Goal: Check status: Check status

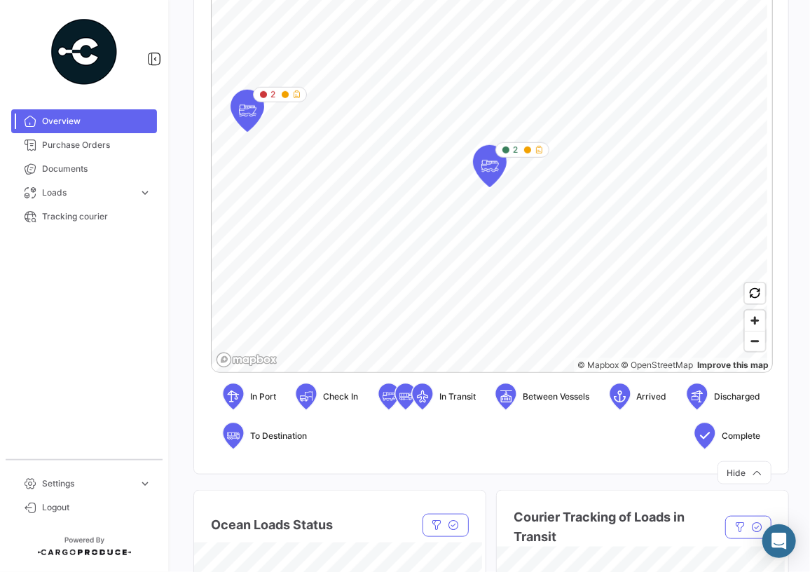
scroll to position [446, 0]
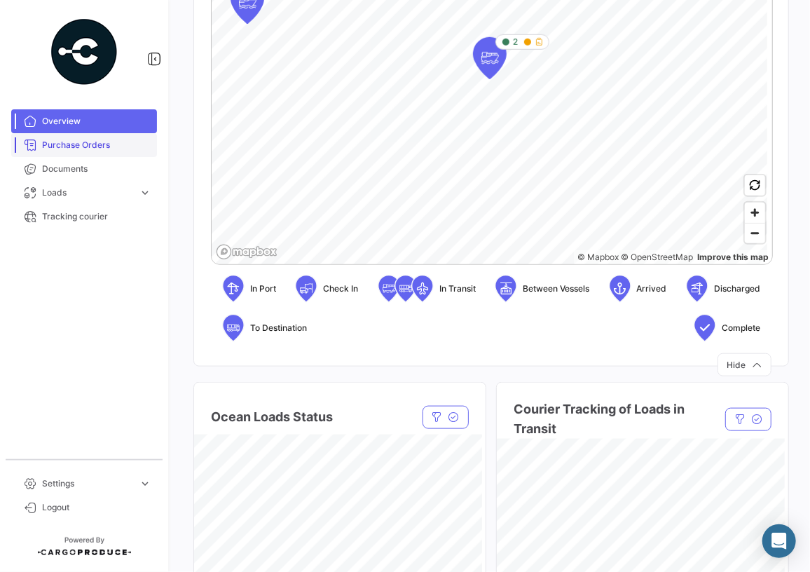
click at [100, 150] on span "Purchase Orders" at bounding box center [96, 145] width 109 height 13
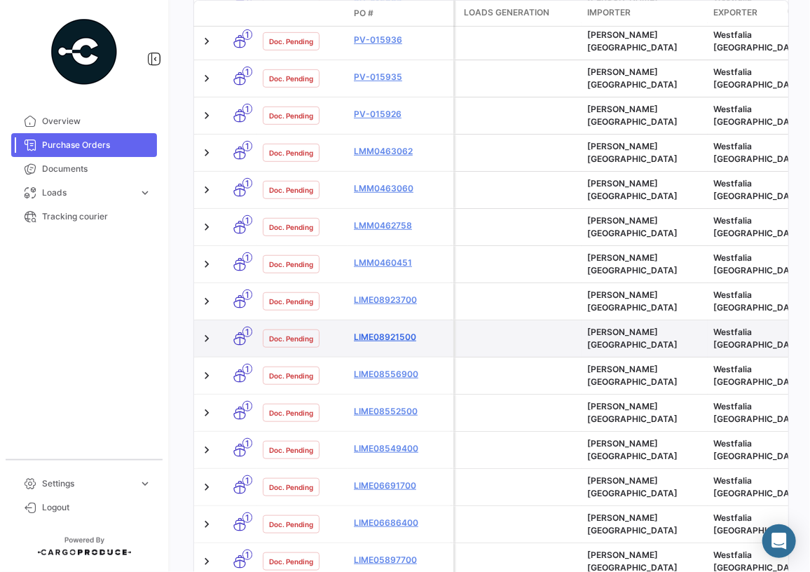
scroll to position [452, 0]
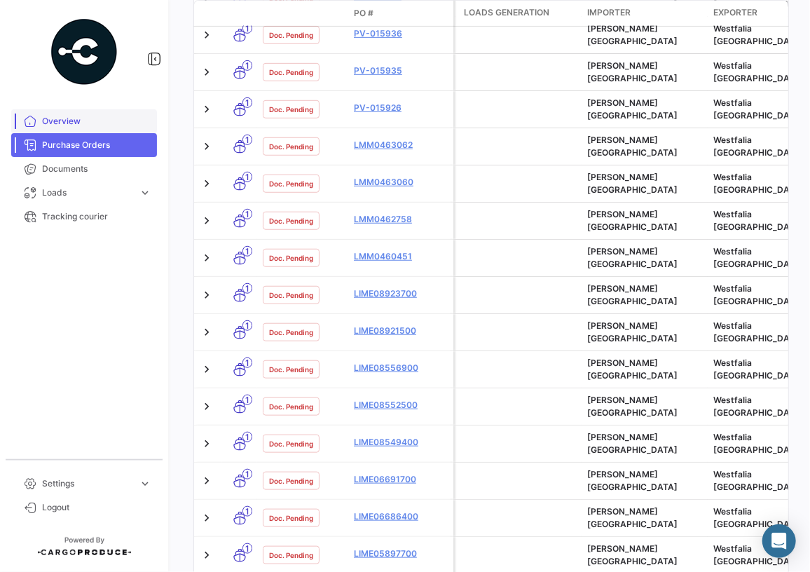
click at [79, 121] on span "Overview" at bounding box center [96, 121] width 109 height 13
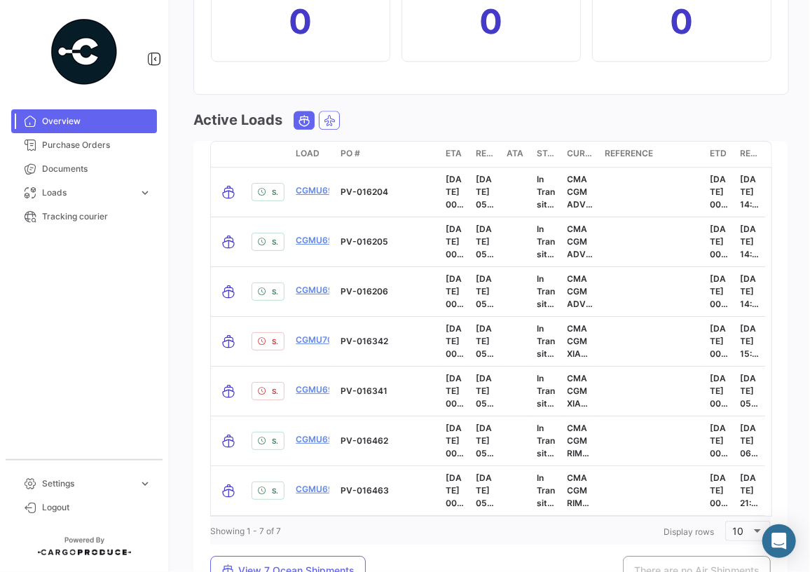
scroll to position [1720, 0]
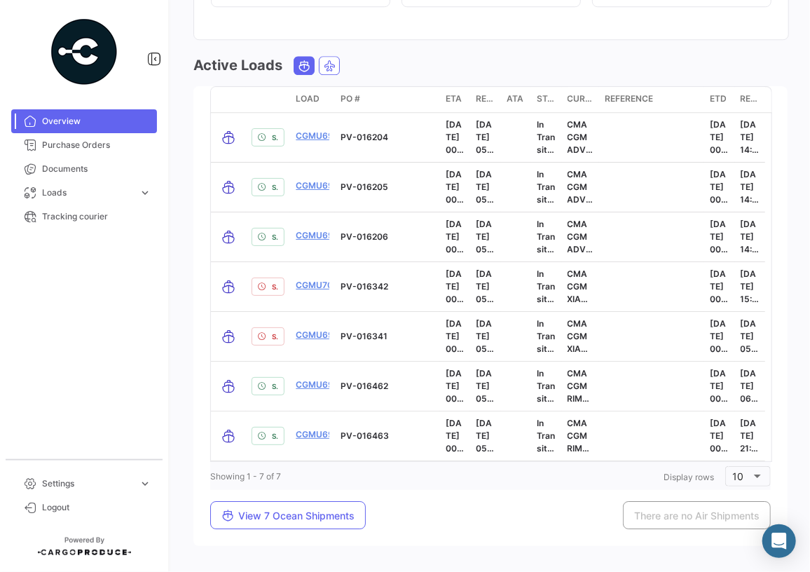
click at [555, 100] on span "Status" at bounding box center [546, 99] width 19 height 13
click at [552, 93] on span "Status" at bounding box center [546, 99] width 19 height 13
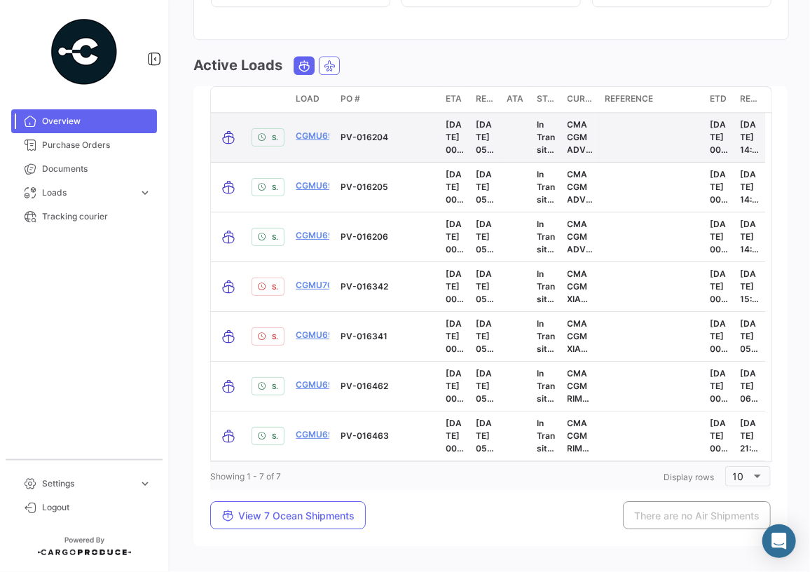
drag, startPoint x: 552, startPoint y: 93, endPoint x: 554, endPoint y: 113, distance: 19.7
click at [554, 113] on datatable-body-cell "In Transit to POD" at bounding box center [546, 137] width 30 height 49
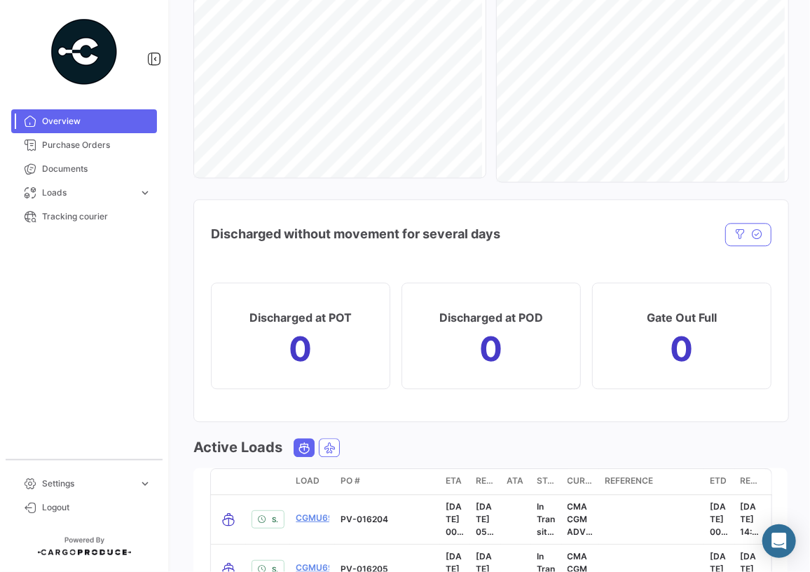
scroll to position [1754, 0]
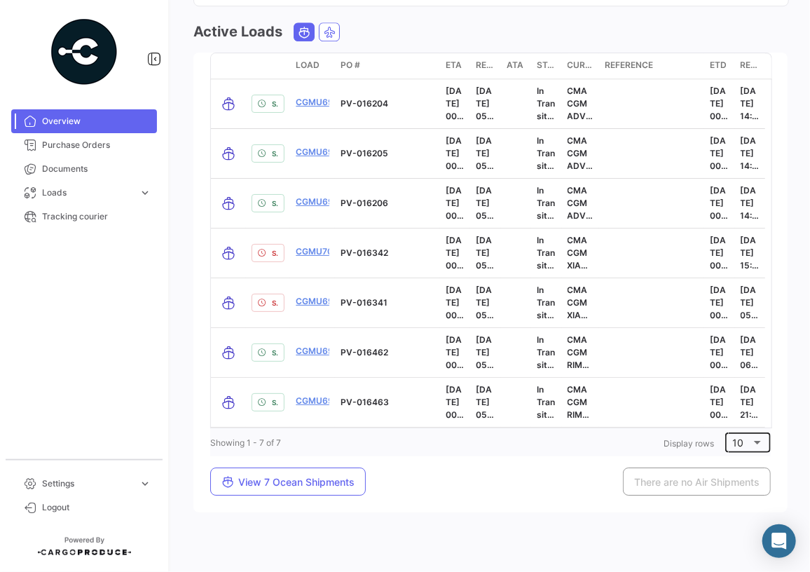
click at [742, 437] on div "10" at bounding box center [742, 443] width 18 height 12
click at [738, 526] on span "100" at bounding box center [747, 529] width 40 height 29
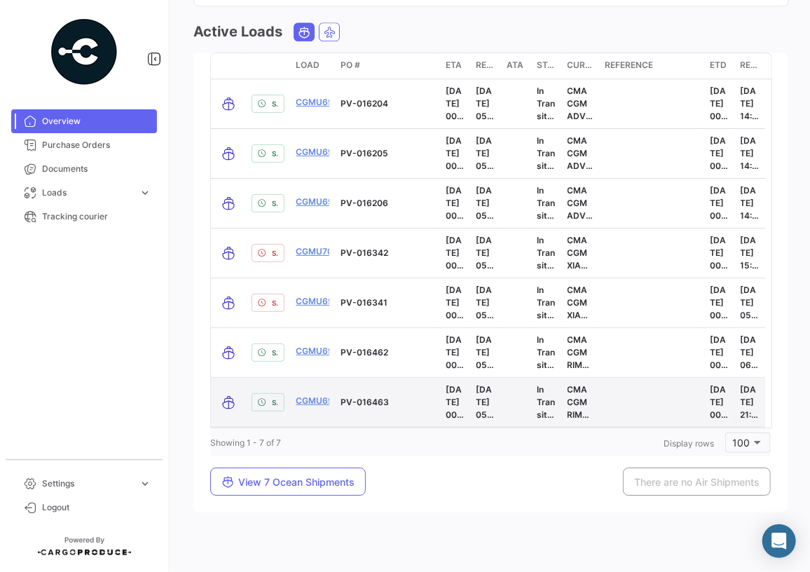
click at [582, 399] on p "CMA CGM RIMBAUD" at bounding box center [581, 402] width 26 height 38
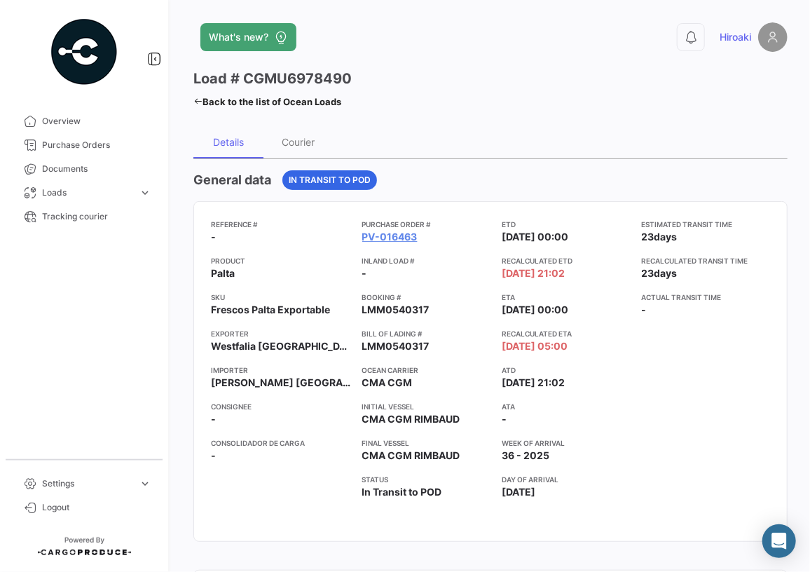
drag, startPoint x: 425, startPoint y: 346, endPoint x: 350, endPoint y: 344, distance: 75.0
click at [350, 344] on div "Reference # - Product Palta SKU Frescos Palta Exportable Exporter Westfalia [GE…" at bounding box center [490, 372] width 559 height 306
drag, startPoint x: 350, startPoint y: 344, endPoint x: 371, endPoint y: 347, distance: 21.2
copy span "LMM0540317"
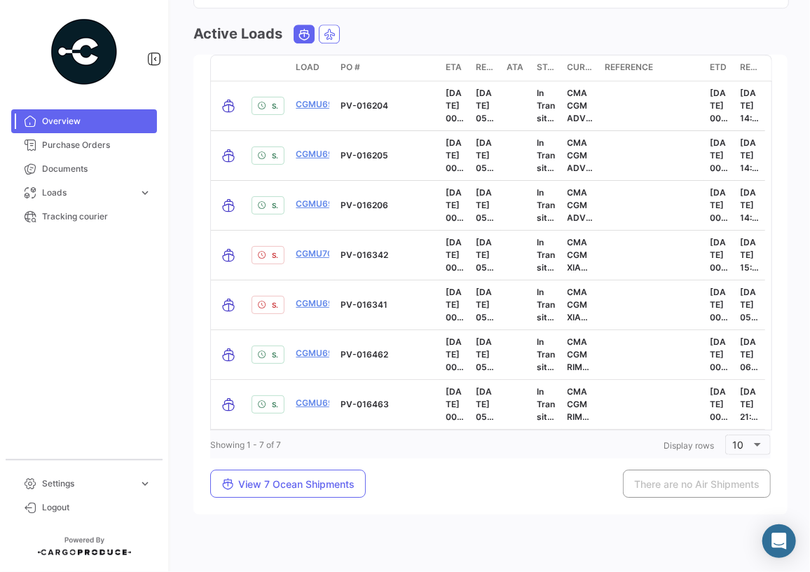
scroll to position [1754, 0]
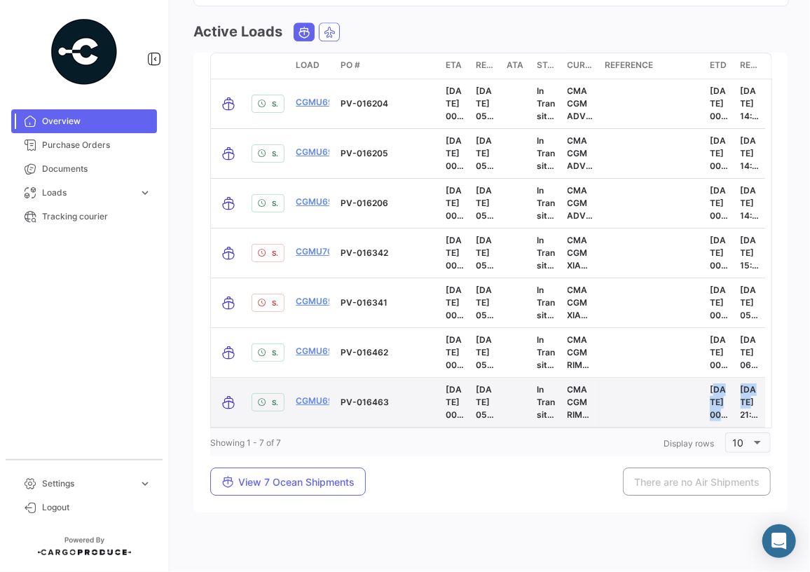
drag, startPoint x: 740, startPoint y: 400, endPoint x: 624, endPoint y: 402, distance: 115.7
click at [624, 402] on div "Shipment is on Time. CGMU6978490 PV-016463 [DATE] 00:00 [DATE] 05:00 In Transit…" at bounding box center [488, 402] width 555 height 49
click at [322, 397] on link "CGMU6978490" at bounding box center [328, 401] width 65 height 13
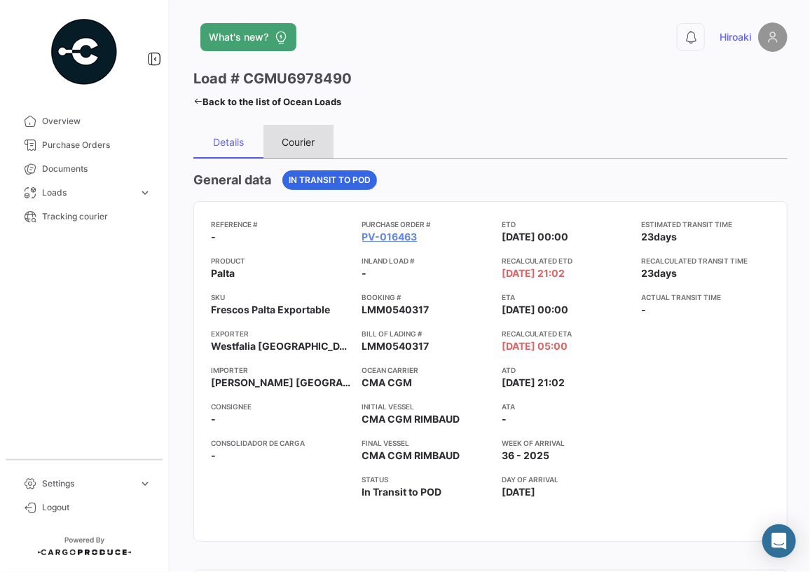
click at [291, 144] on div "Courier" at bounding box center [299, 142] width 33 height 12
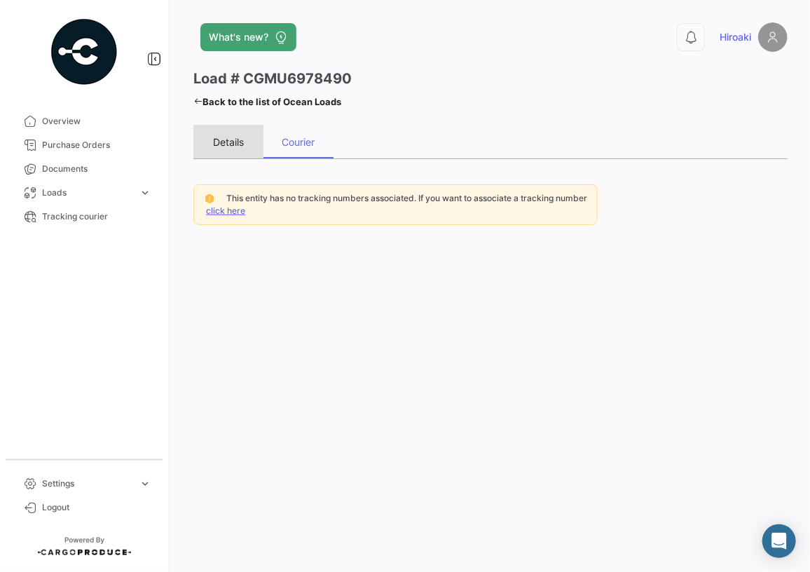
click at [236, 141] on div "Details" at bounding box center [228, 142] width 31 height 12
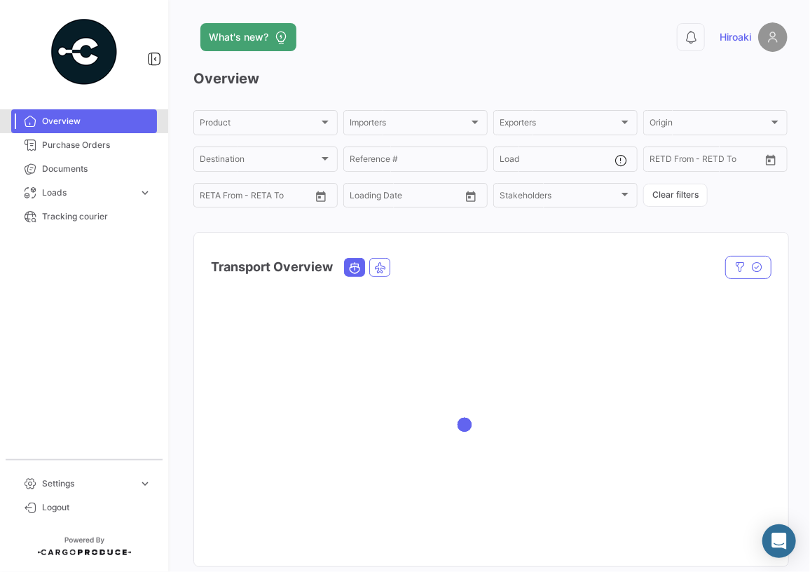
click at [54, 130] on link "Overview" at bounding box center [84, 121] width 146 height 24
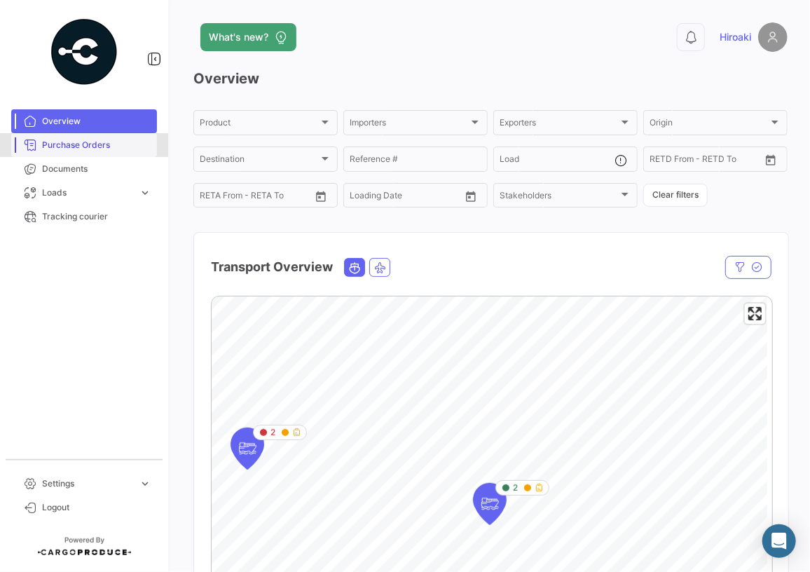
click at [57, 151] on link "Purchase Orders" at bounding box center [84, 145] width 146 height 24
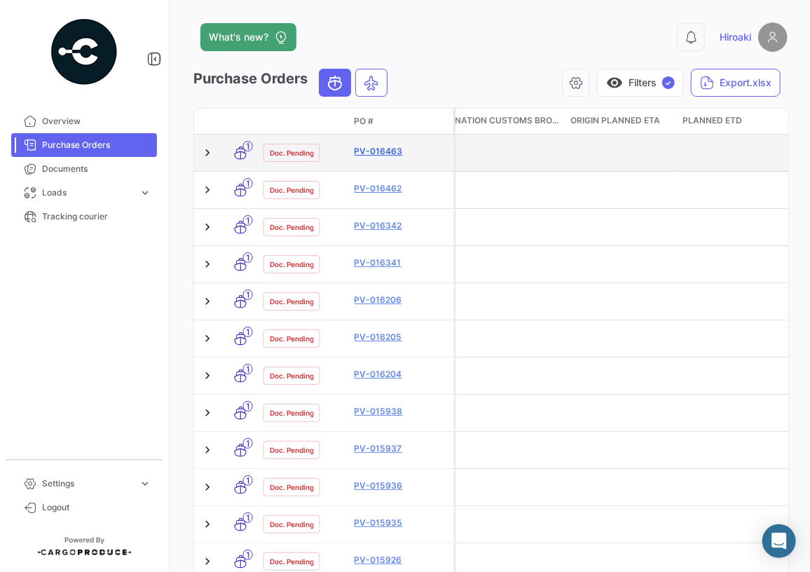
click at [367, 145] on link "PV-016463" at bounding box center [402, 151] width 94 height 13
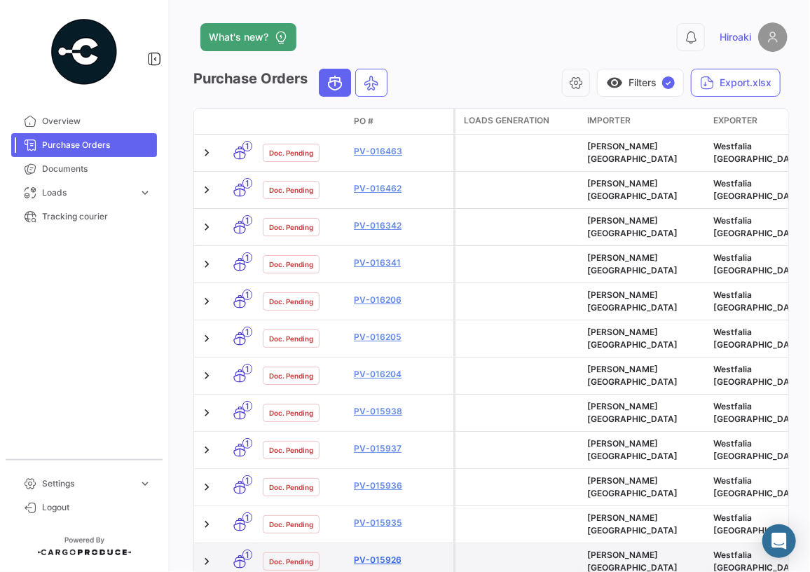
click at [376, 554] on link "PV-015926" at bounding box center [401, 560] width 94 height 13
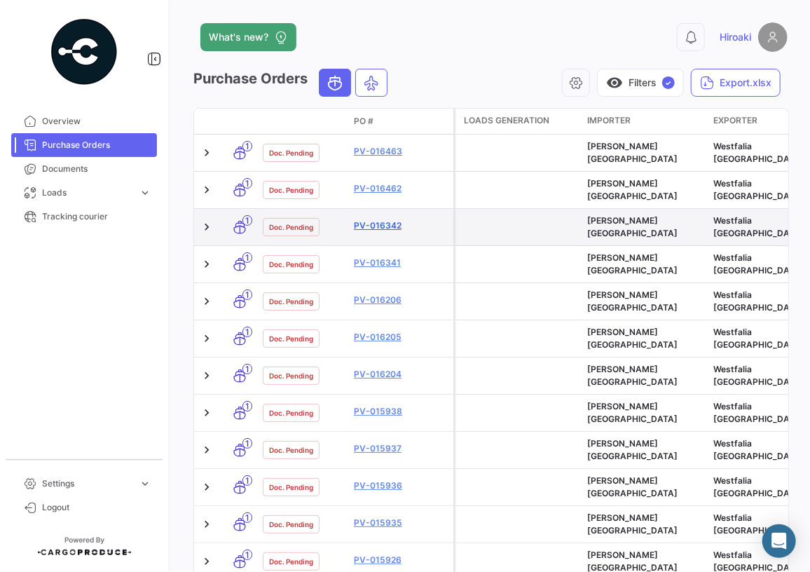
click at [380, 219] on link "PV-016342" at bounding box center [401, 225] width 94 height 13
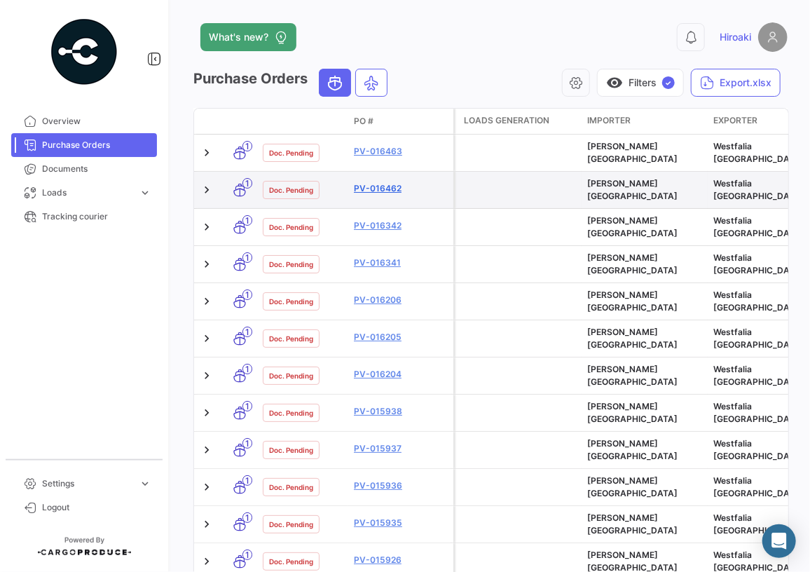
click at [377, 183] on link "PV-016462" at bounding box center [401, 188] width 94 height 13
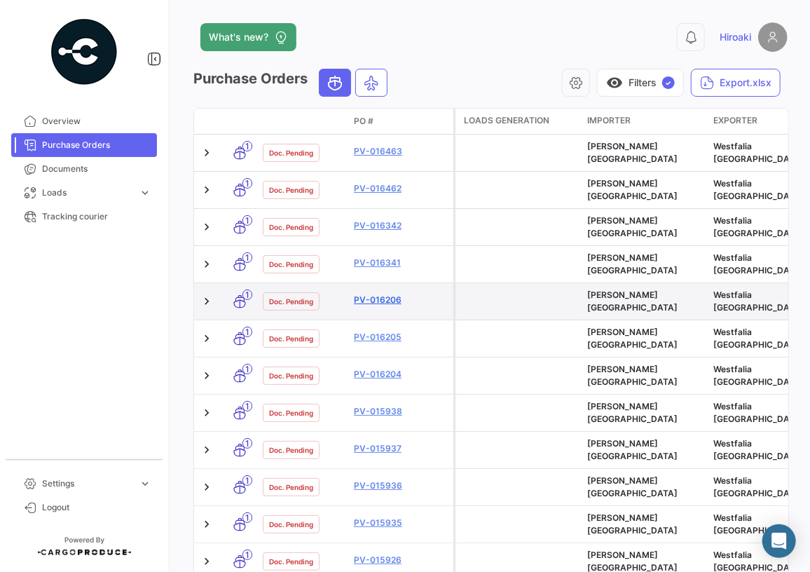
click at [383, 294] on link "PV-016206" at bounding box center [401, 300] width 94 height 13
